Goal: Check status: Check status

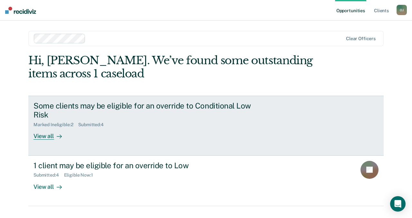
click at [57, 129] on div "View all" at bounding box center [51, 134] width 36 height 13
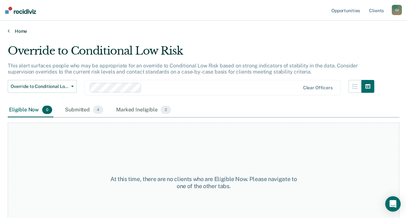
click at [20, 32] on link "Home" at bounding box center [203, 31] width 391 height 6
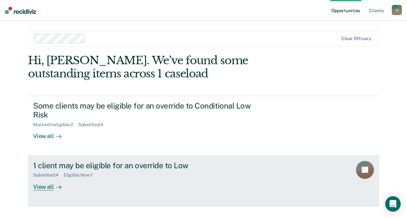
click at [87, 172] on div "Submitted : 4 Eligible Now : 1" at bounding box center [146, 174] width 226 height 8
